Goal: Check status: Check status

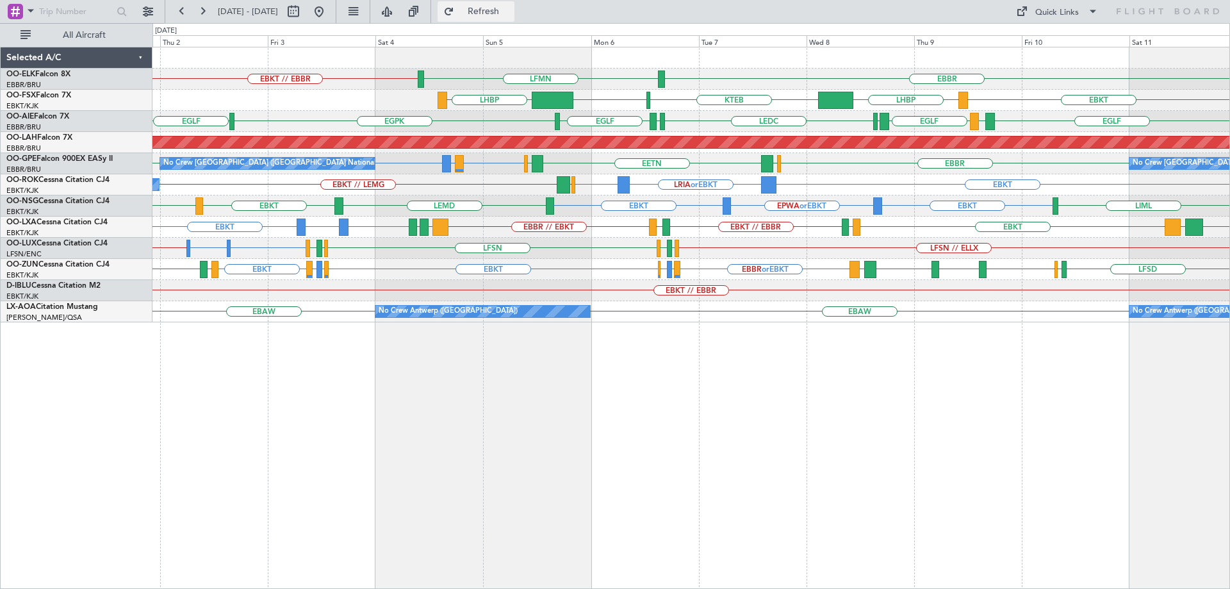
click at [492, 6] on button "Refresh" at bounding box center [476, 11] width 77 height 21
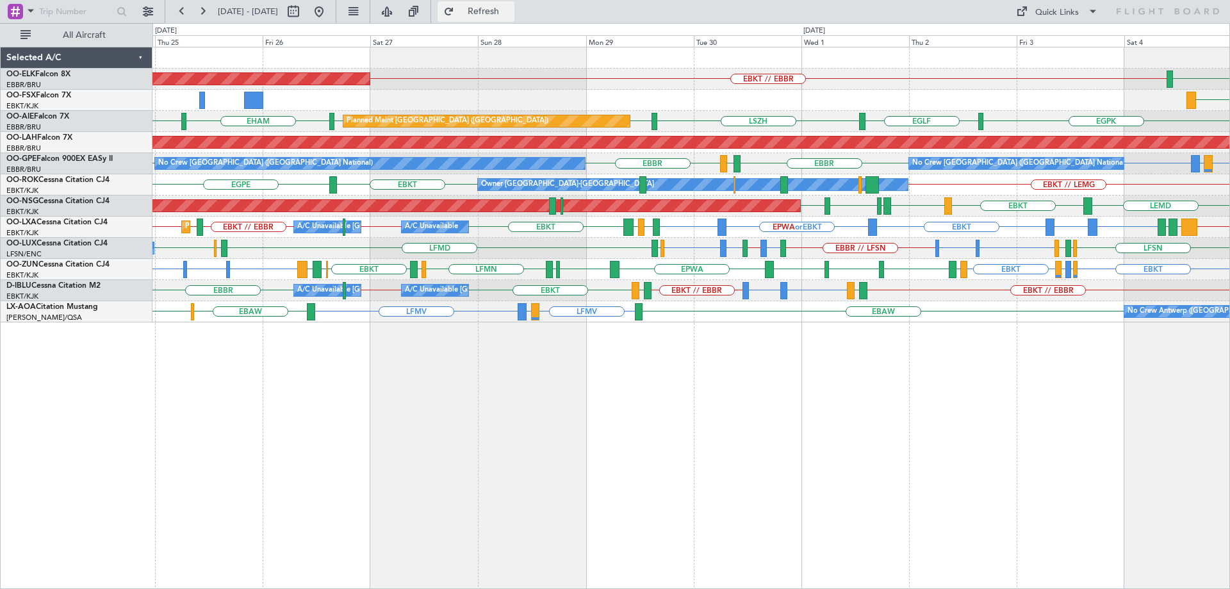
click at [501, 7] on span "Refresh" at bounding box center [484, 11] width 54 height 9
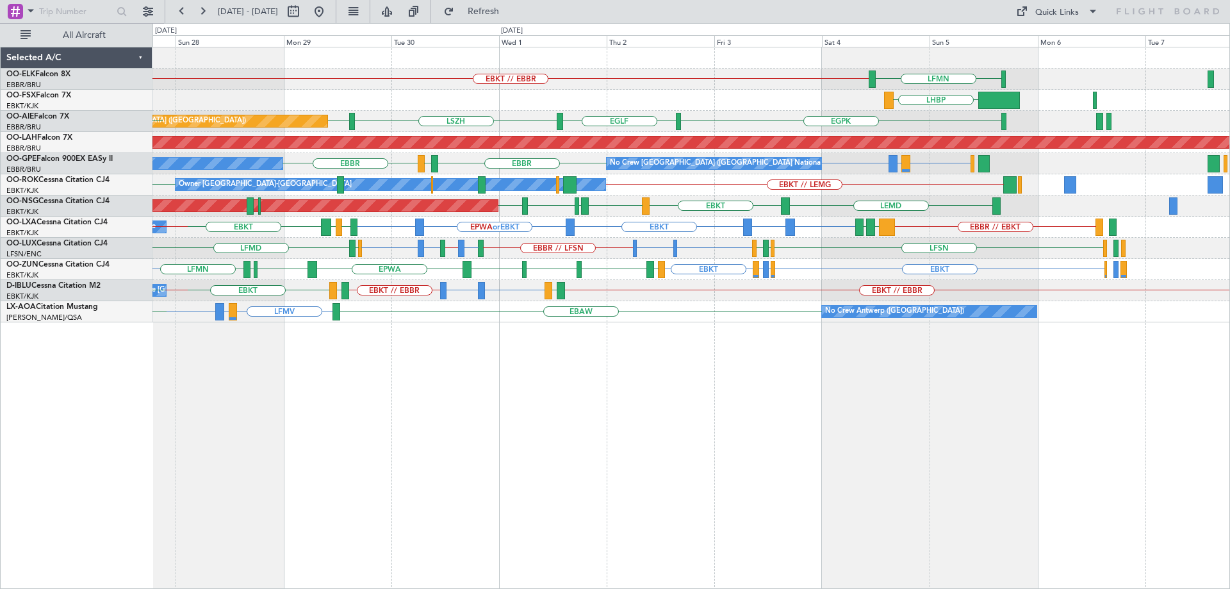
click at [570, 156] on div "LFMN EBKT // EBBR Planned Maint Kortrijk-Wevelgem LHBP EGPK EGLF LSZH EGLF Plan…" at bounding box center [690, 184] width 1077 height 275
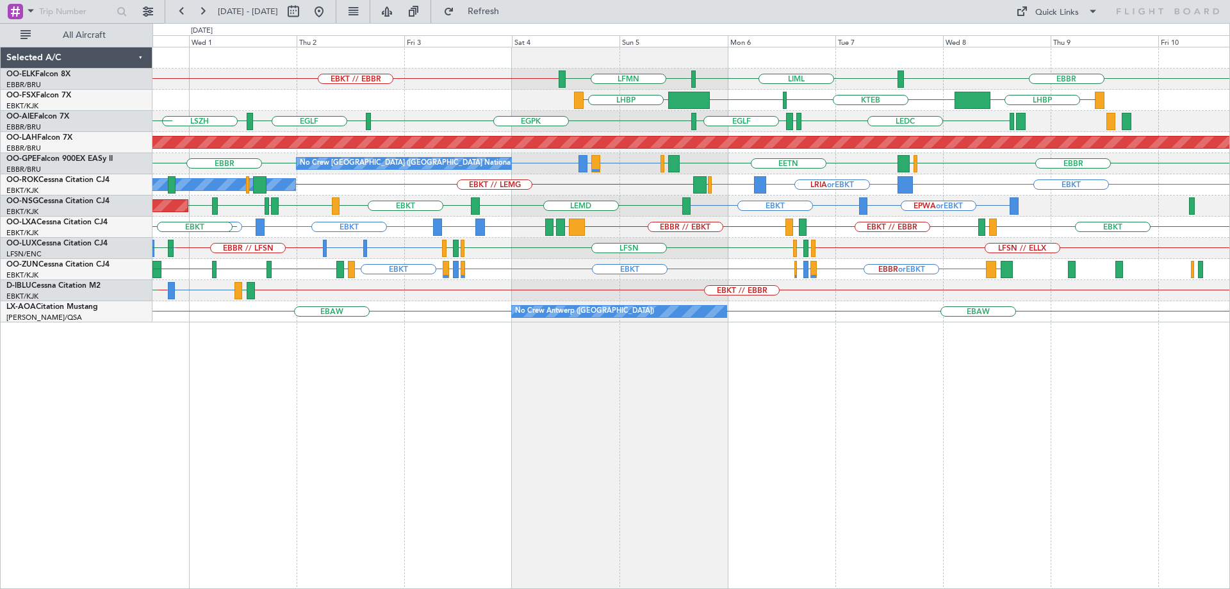
click at [785, 174] on div "EBBR LIML LFMN EBKT // EBBR LHBP KTEB KPVD LHBP LEDC LEXJ EGLF EGPK EGLF LSZH E…" at bounding box center [690, 184] width 1077 height 275
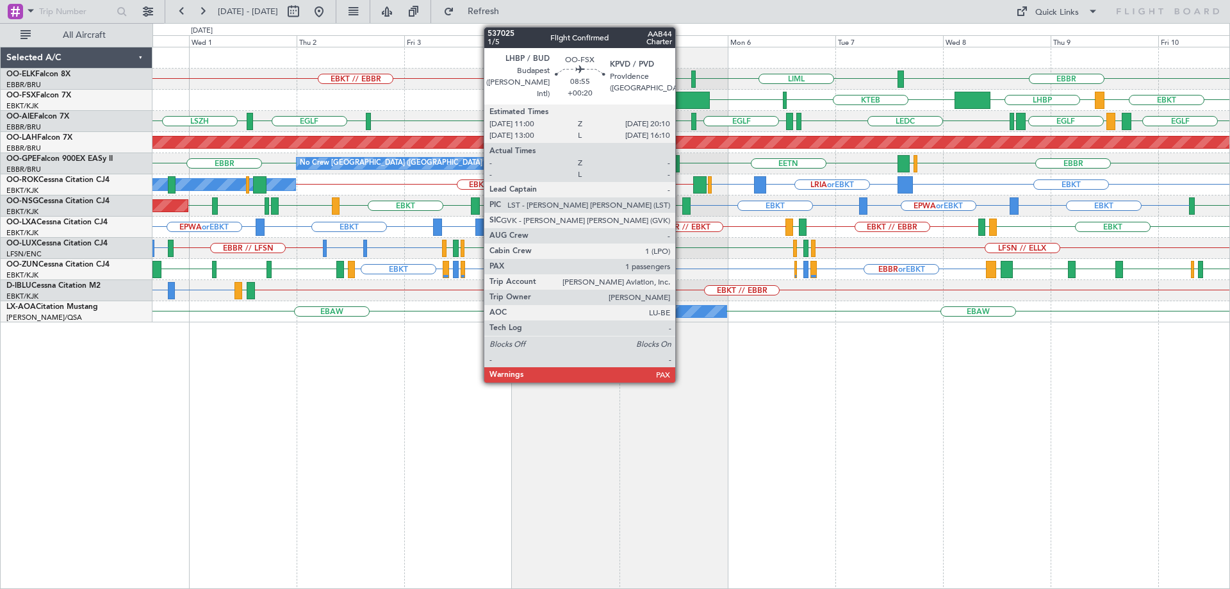
click at [681, 98] on div at bounding box center [689, 100] width 42 height 17
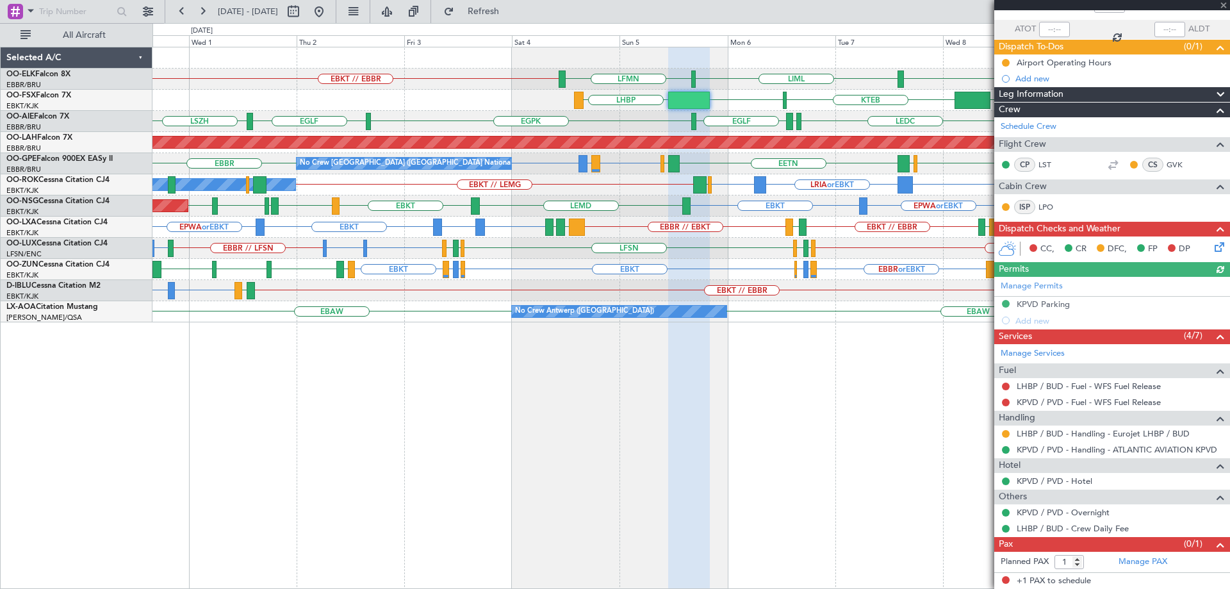
scroll to position [86, 0]
click at [1226, 8] on span at bounding box center [1223, 6] width 13 height 12
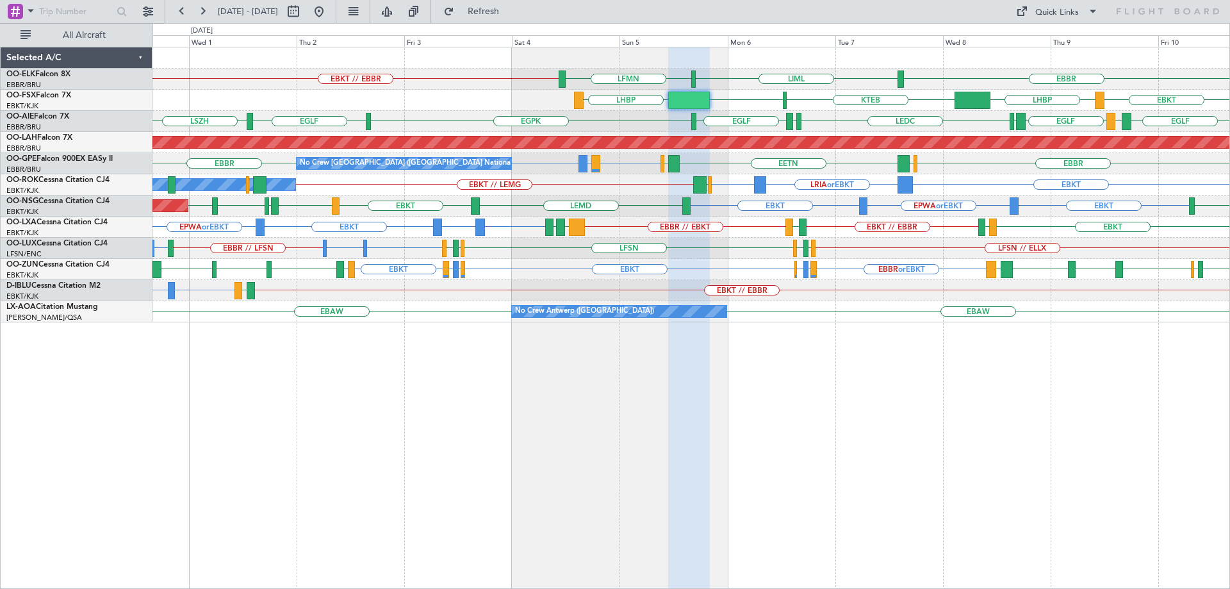
type input "0"
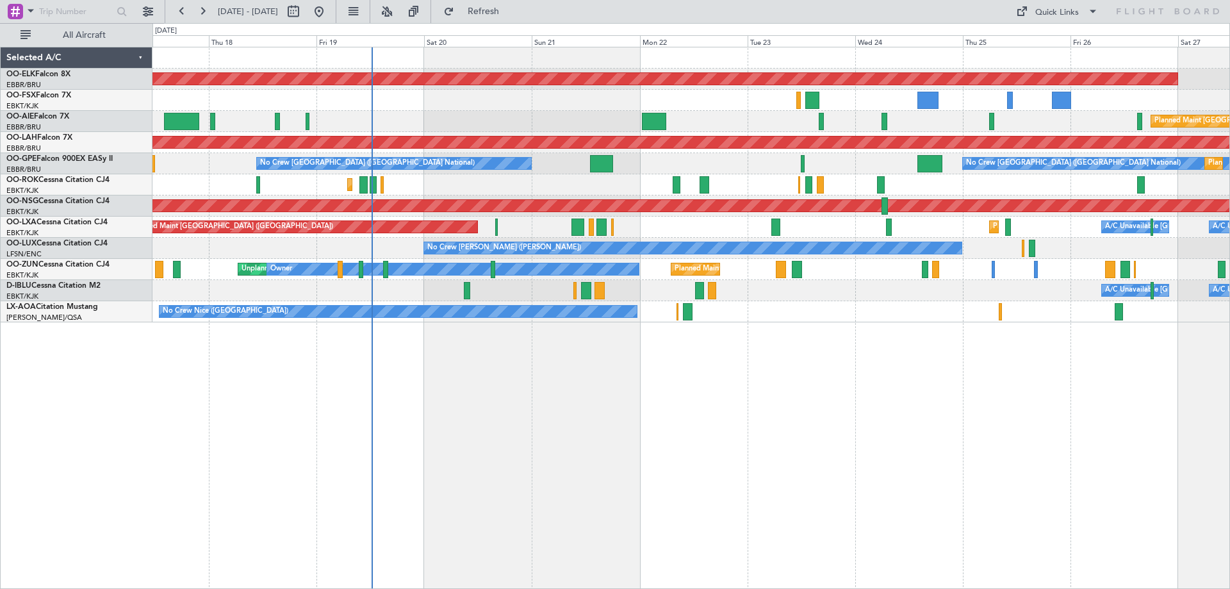
click at [521, 281] on div "Planned Maint Kortrijk-[GEOGRAPHIC_DATA] AOG Maint [GEOGRAPHIC_DATA]-[GEOGRAPHI…" at bounding box center [690, 184] width 1077 height 275
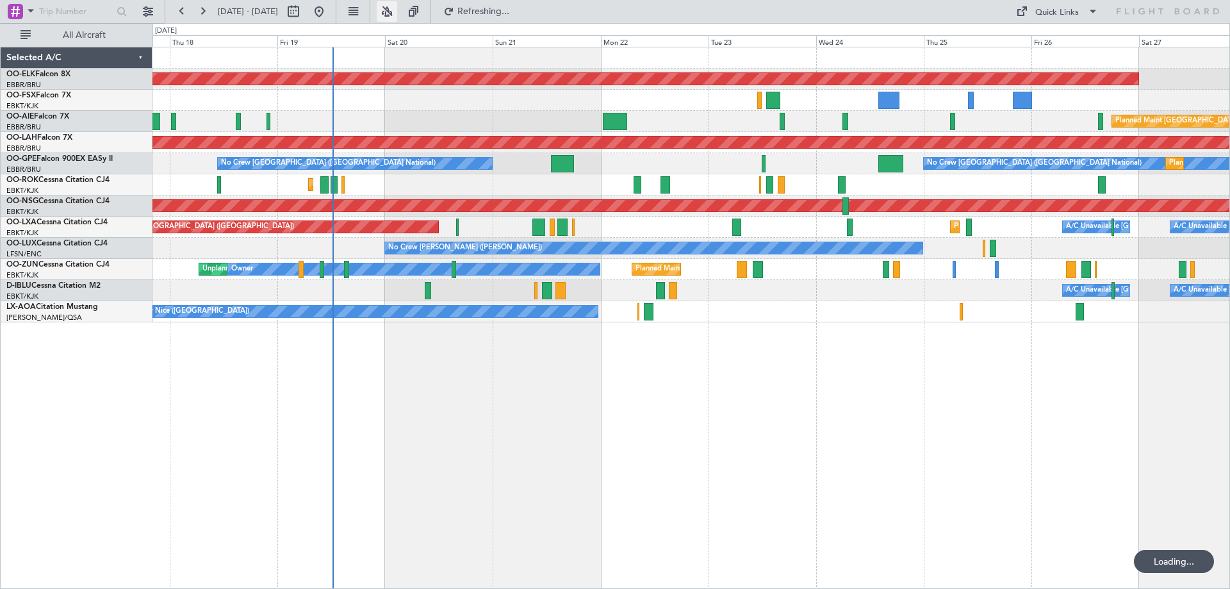
click at [397, 10] on button at bounding box center [387, 11] width 21 height 21
